Goal: Download file/media

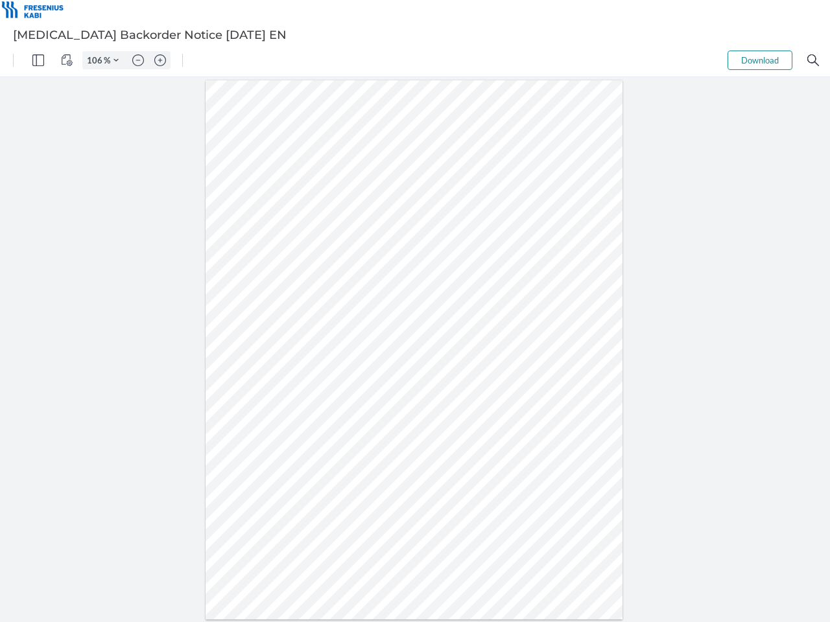
click at [38, 60] on img "Panel" at bounding box center [38, 60] width 12 height 12
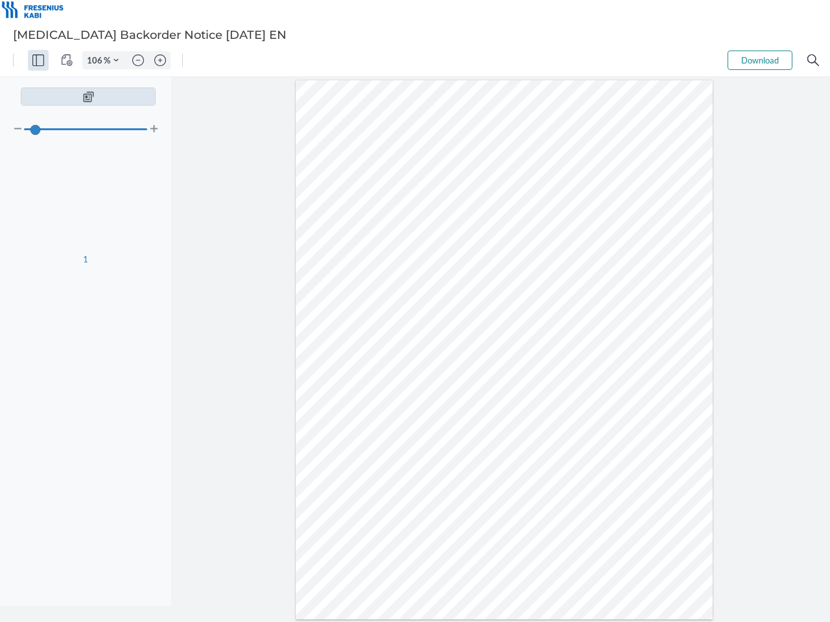
click at [67, 60] on img "View Controls" at bounding box center [67, 60] width 12 height 12
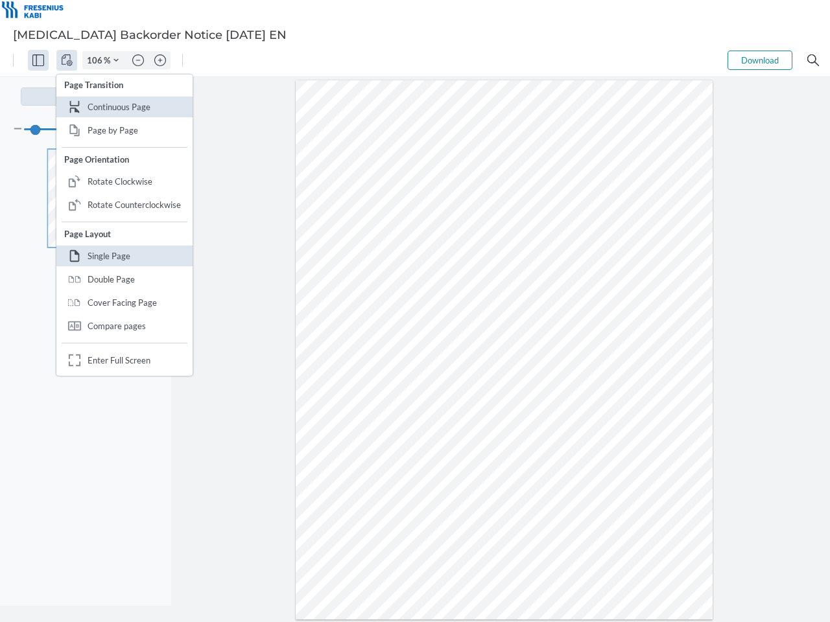
click at [97, 60] on input "106" at bounding box center [93, 60] width 21 height 12
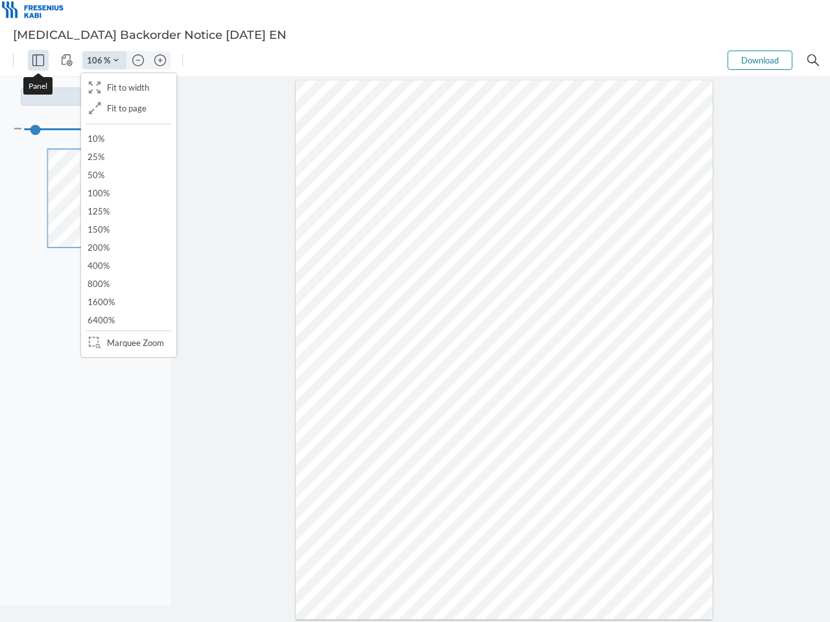
click at [116, 60] on img "Zoom Controls" at bounding box center [115, 60] width 5 height 5
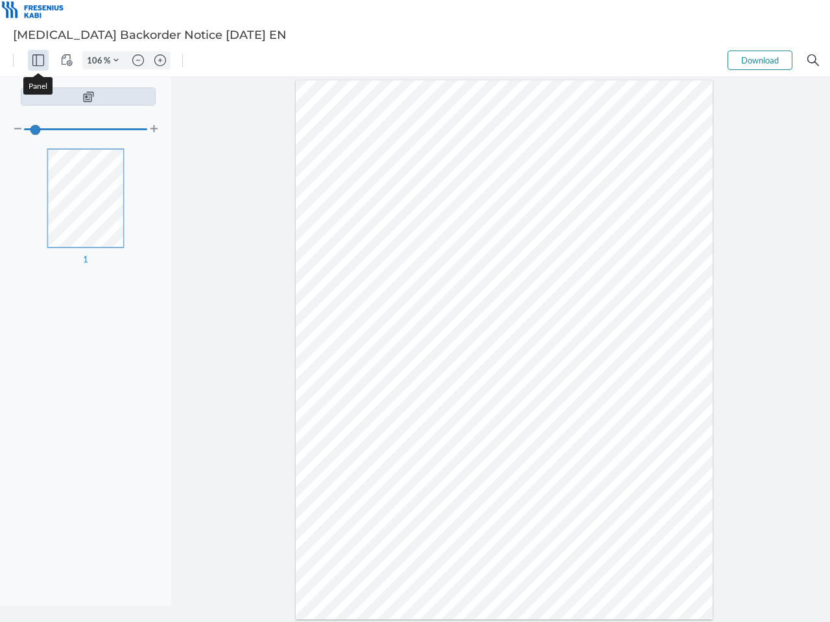
click at [138, 60] on img "Zoom out" at bounding box center [138, 60] width 12 height 12
click at [160, 60] on img "Zoom in" at bounding box center [160, 60] width 12 height 12
type input "106"
click at [760, 60] on button "Download" at bounding box center [759, 60] width 65 height 19
click at [813, 60] on img "Search" at bounding box center [813, 60] width 12 height 12
